Goal: Find specific page/section: Find specific page/section

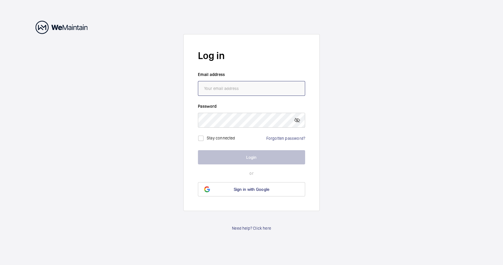
type input "[DOMAIN_NAME][EMAIL_ADDRESS][DOMAIN_NAME]"
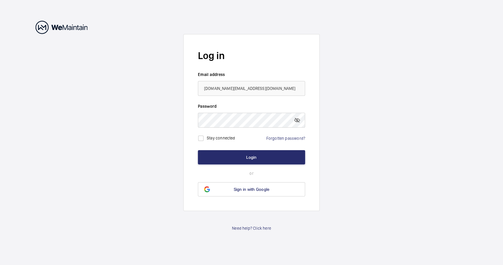
click at [209, 139] on label "Stay connected" at bounding box center [221, 137] width 28 height 5
checkbox input "true"
click at [243, 156] on button "Login" at bounding box center [251, 157] width 107 height 14
